Goal: Check status: Check status

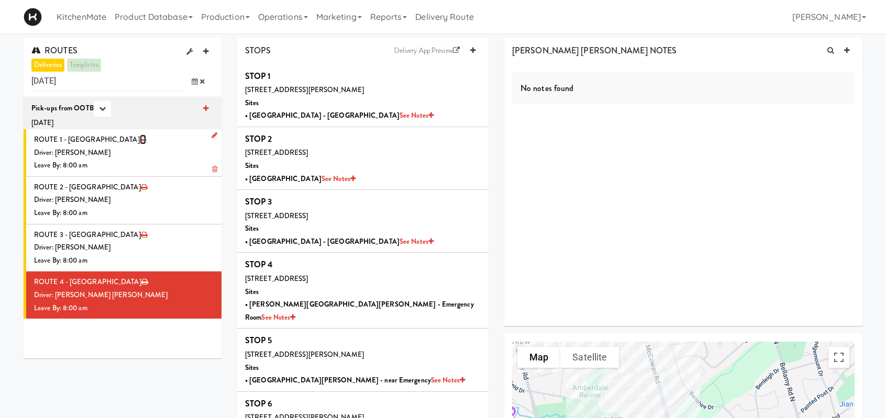
click at [140, 140] on icon at bounding box center [143, 139] width 6 height 7
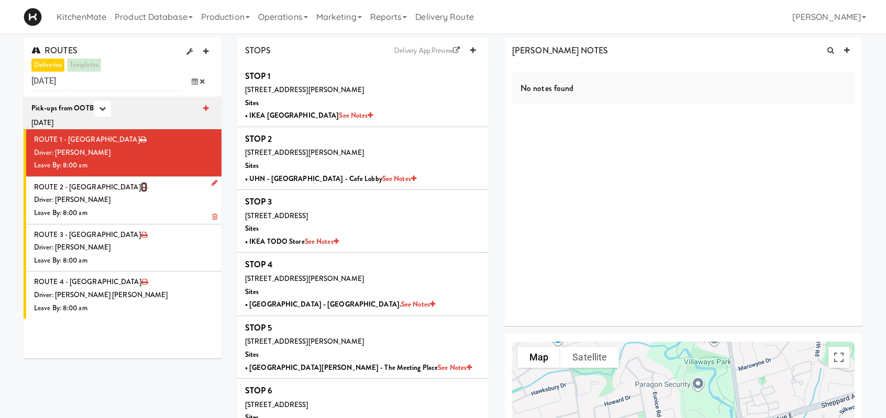
click at [141, 186] on icon at bounding box center [144, 187] width 6 height 7
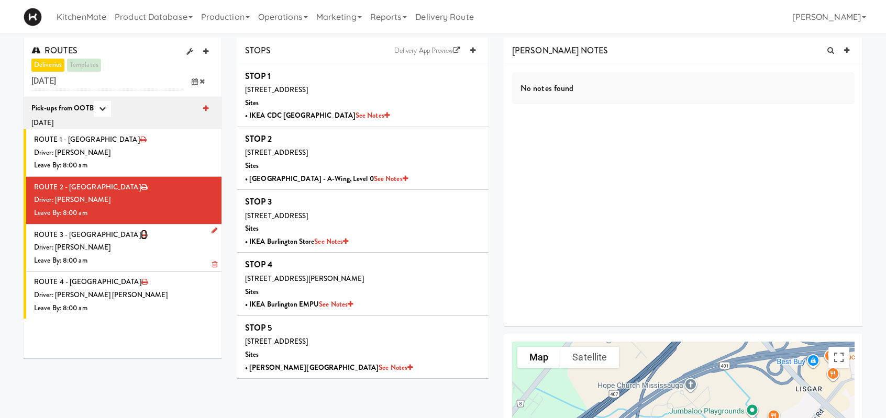
click at [141, 235] on icon at bounding box center [144, 235] width 6 height 7
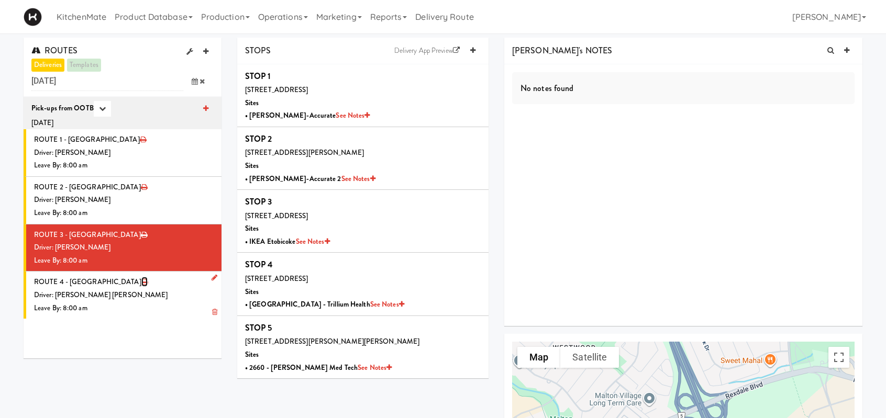
click at [141, 281] on icon at bounding box center [144, 282] width 6 height 7
